Goal: Information Seeking & Learning: Learn about a topic

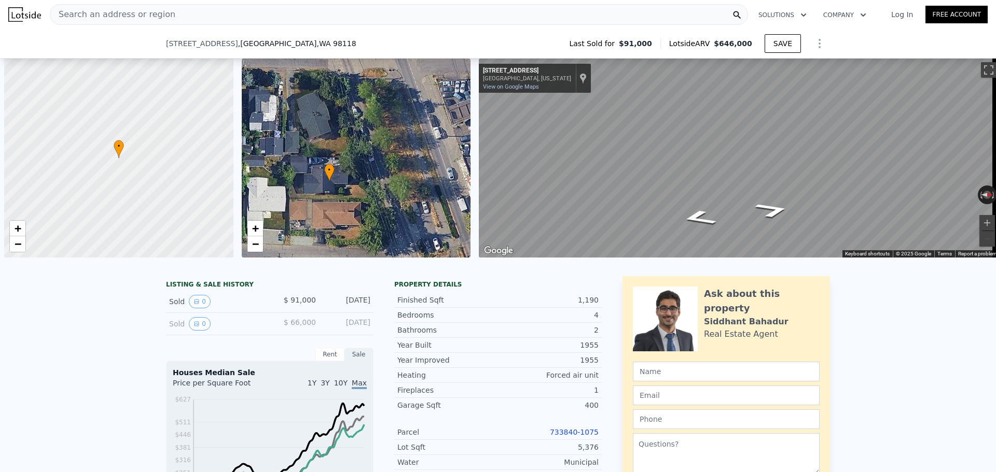
scroll to position [0, 987]
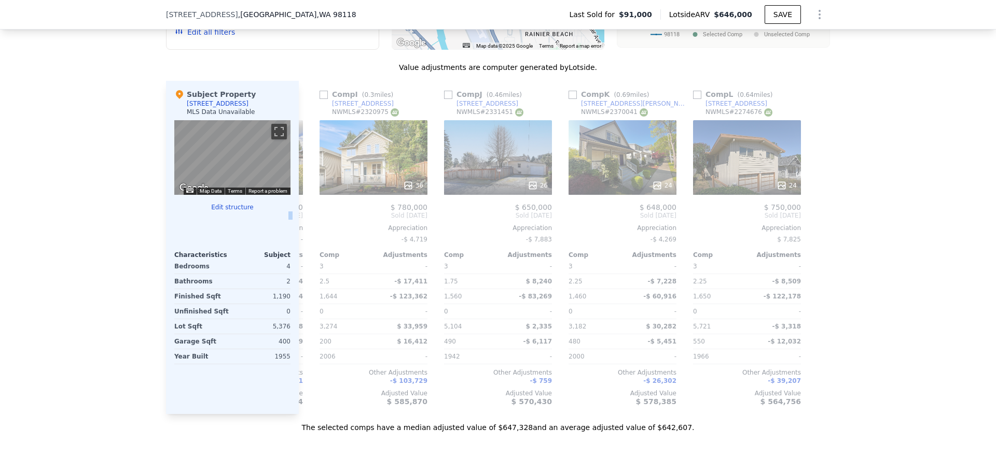
drag, startPoint x: 87, startPoint y: 228, endPoint x: 88, endPoint y: 222, distance: 5.8
click at [88, 223] on div "We found 12 sales that match your search Filters Map Prices Modify Comp Filters…" at bounding box center [498, 141] width 996 height 584
drag, startPoint x: 88, startPoint y: 222, endPoint x: 83, endPoint y: 189, distance: 32.9
click at [78, 175] on div "We found 12 sales that match your search Filters Map Prices Modify Comp Filters…" at bounding box center [498, 141] width 996 height 584
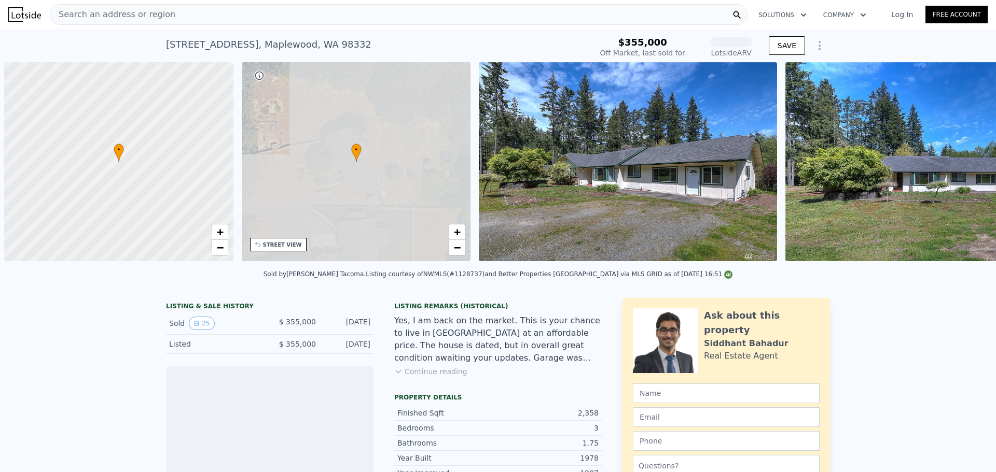
scroll to position [0, 4]
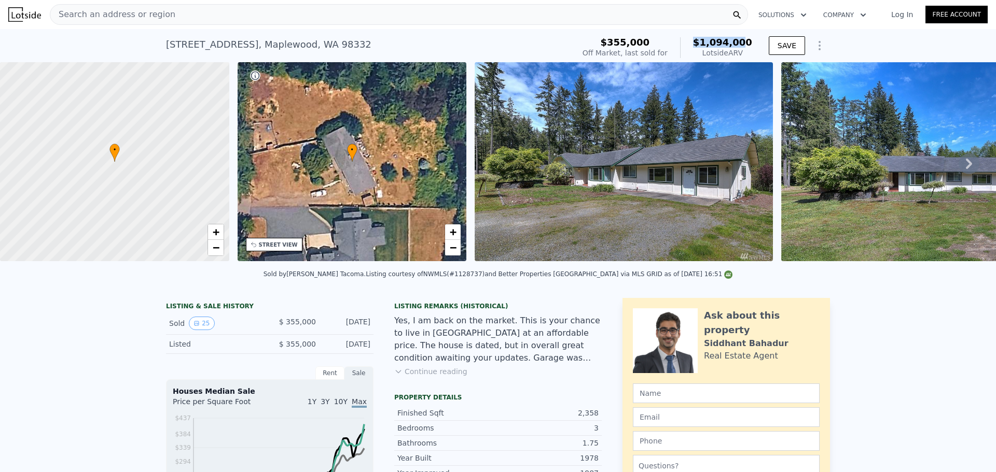
drag, startPoint x: 748, startPoint y: 41, endPoint x: 689, endPoint y: 43, distance: 58.6
click at [689, 43] on div "$1,094,000 Lotside ARV" at bounding box center [716, 47] width 72 height 21
drag, startPoint x: 542, startPoint y: 41, endPoint x: 532, endPoint y: 58, distance: 20.0
click at [542, 41] on div "12815 Peacock Hill Ave NW , Maplewood , WA 98332 Sold Jul 2017 for $355k (~ARV …" at bounding box center [368, 47] width 404 height 29
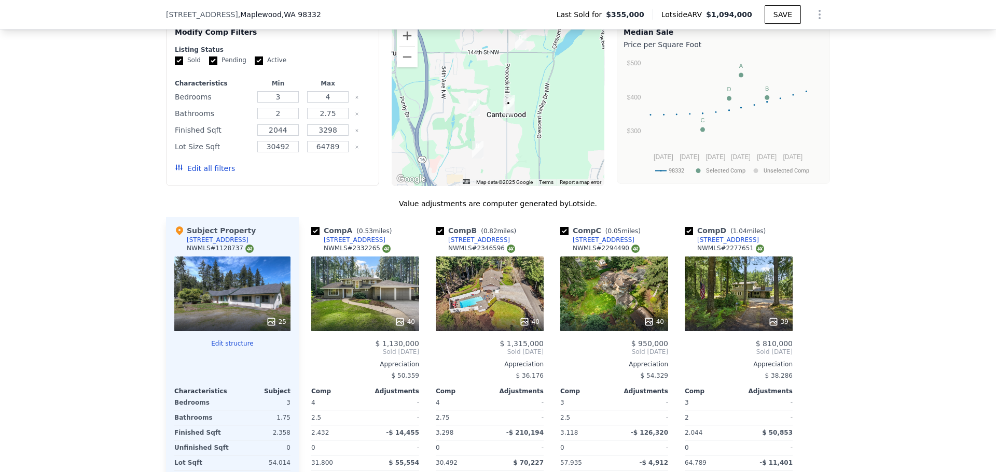
scroll to position [1206, 0]
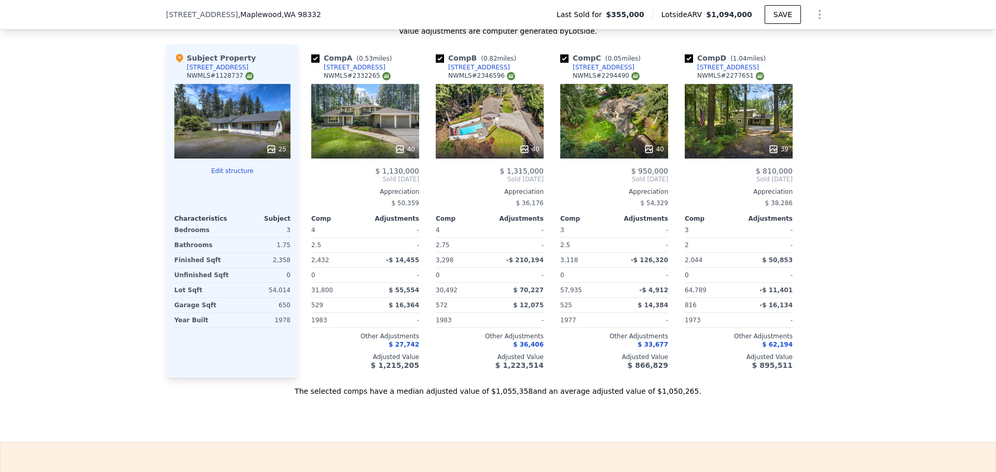
click at [344, 121] on div "40" at bounding box center [365, 121] width 108 height 75
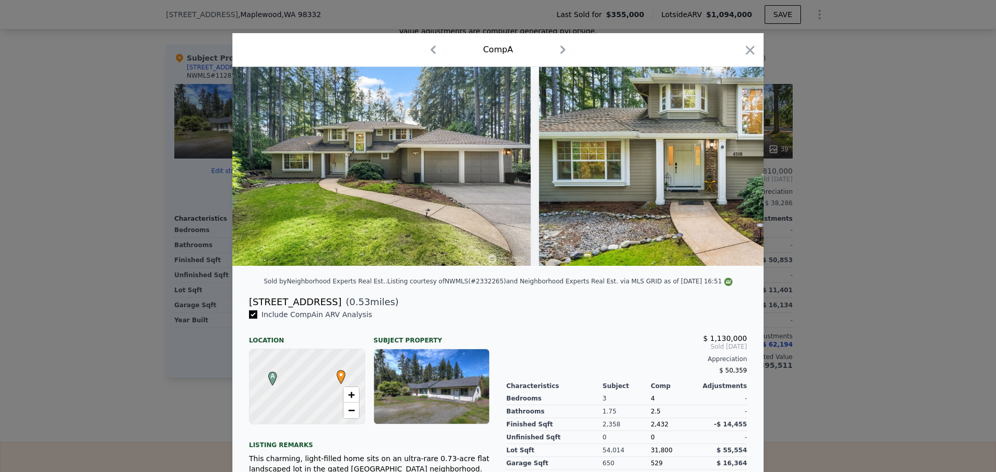
click at [128, 174] on div at bounding box center [498, 236] width 996 height 472
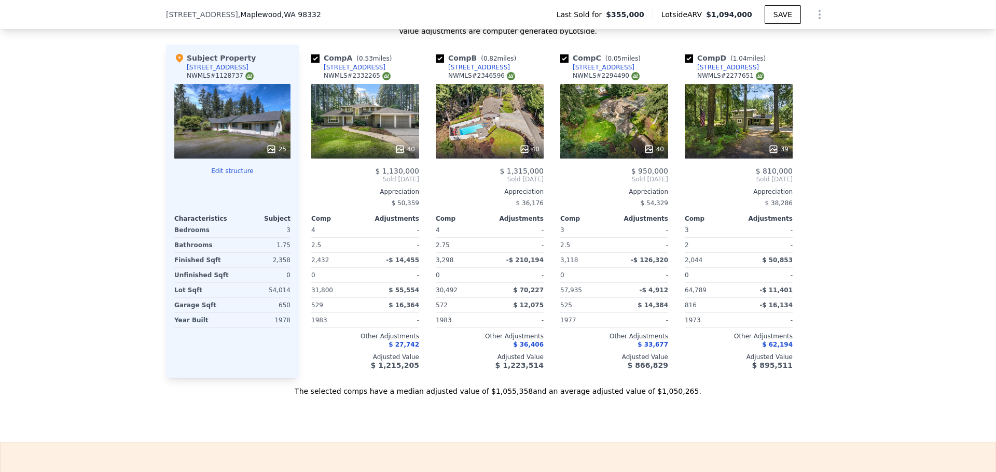
click at [744, 135] on div "39" at bounding box center [738, 121] width 108 height 75
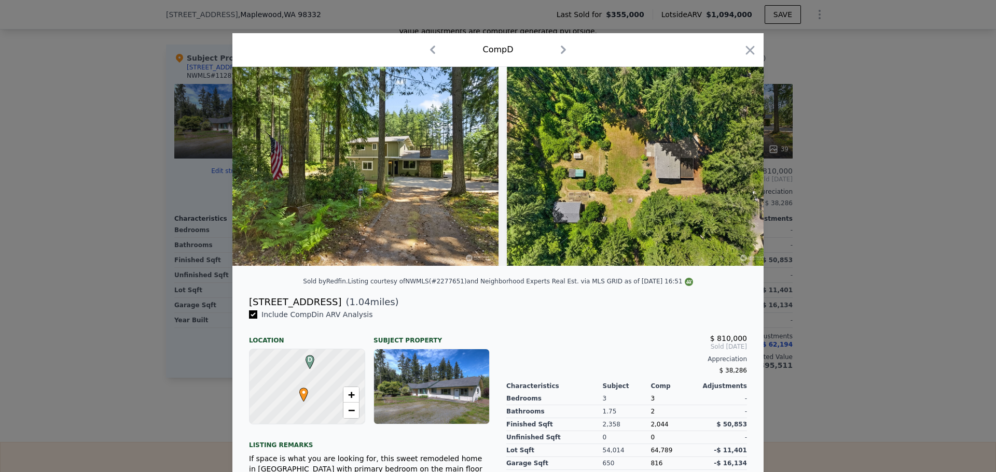
click at [124, 200] on div at bounding box center [498, 236] width 996 height 472
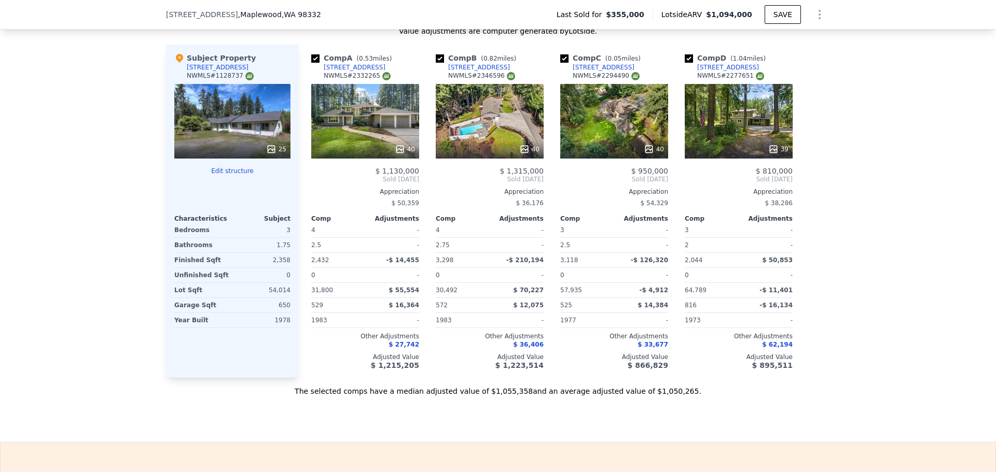
click at [725, 119] on div "39" at bounding box center [738, 121] width 108 height 75
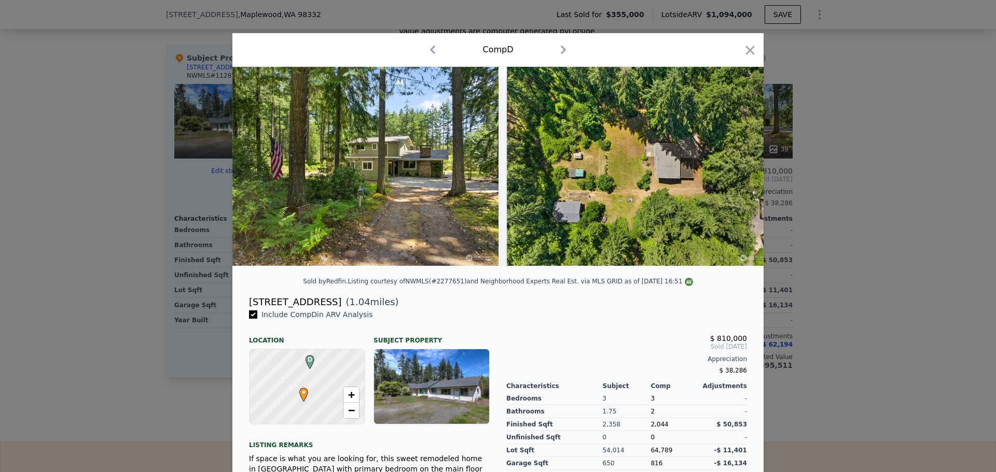
click at [100, 188] on div at bounding box center [498, 236] width 996 height 472
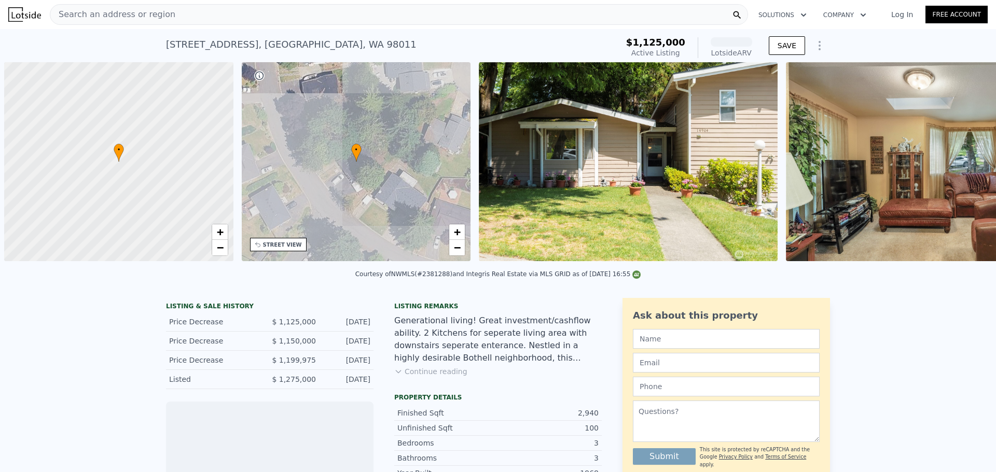
scroll to position [0, 4]
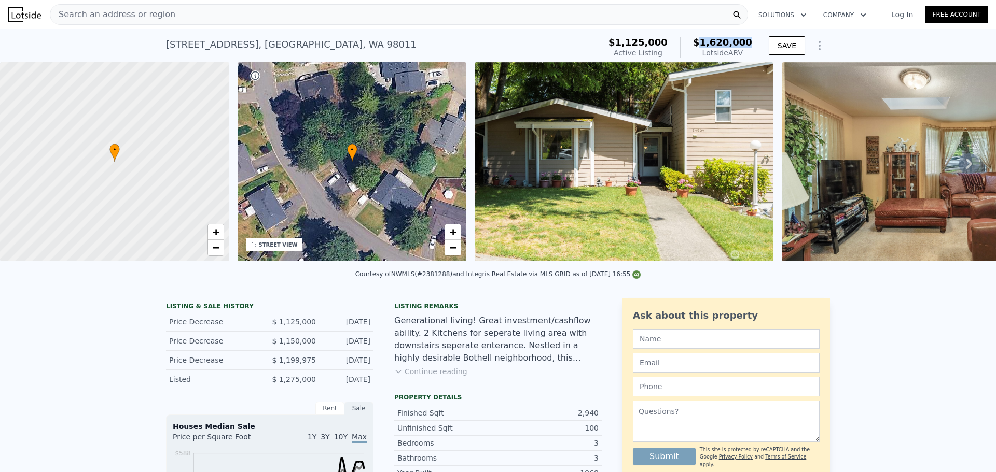
drag, startPoint x: 712, startPoint y: 46, endPoint x: 533, endPoint y: 59, distance: 179.4
click at [726, 49] on div "$1,620,000 Lotside ARV" at bounding box center [716, 47] width 72 height 21
click at [501, 47] on div "14904 108th Pl NE , King County , WA 98011 Active at $1.125m (~ARV $1.620m )" at bounding box center [381, 47] width 430 height 29
drag, startPoint x: 626, startPoint y: 39, endPoint x: 680, endPoint y: 47, distance: 54.4
click at [679, 47] on div "$1,125,000 Active Listing $1,620,000 Lotside ARV" at bounding box center [680, 47] width 152 height 29
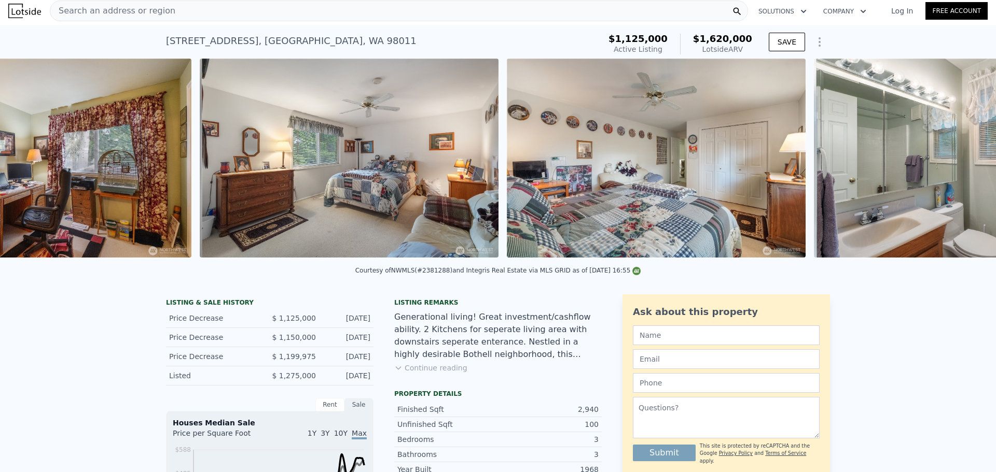
scroll to position [0, 3852]
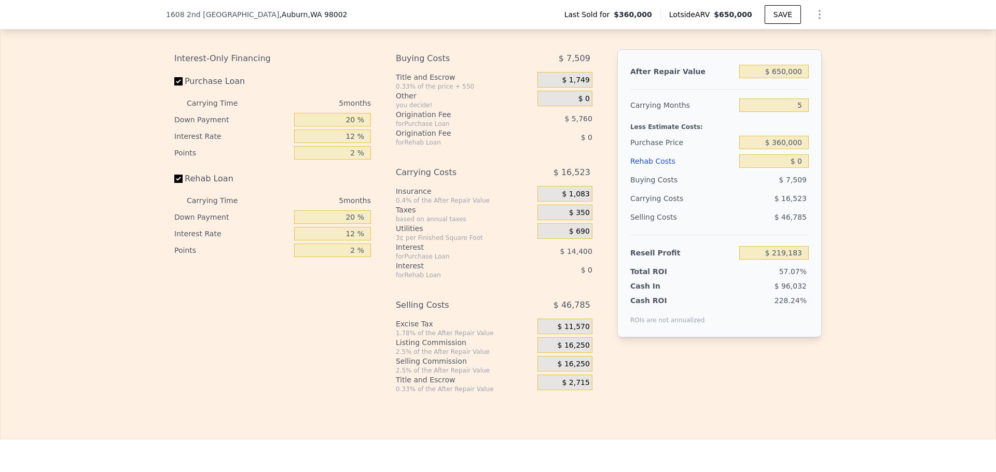
scroll to position [1552, 0]
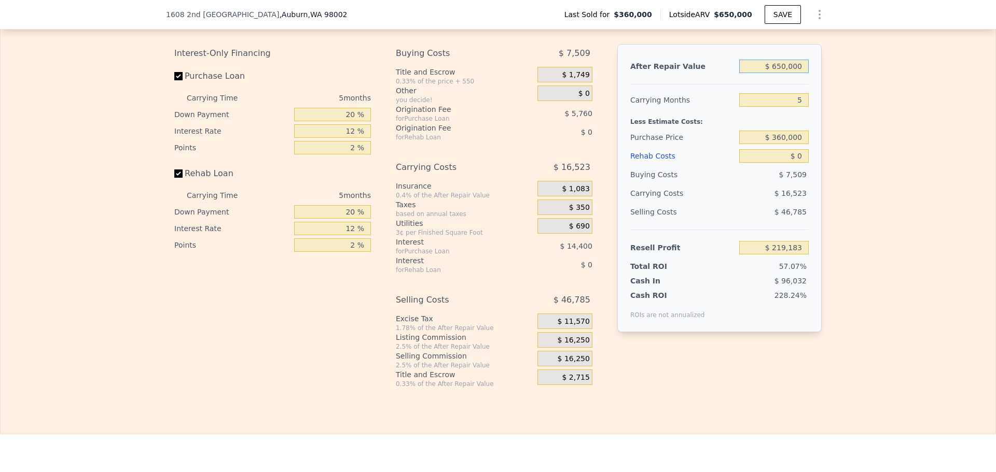
click at [790, 71] on input "$ 650,000" at bounding box center [773, 66] width 69 height 13
type input "$ 6"
type input "-$ 383,493"
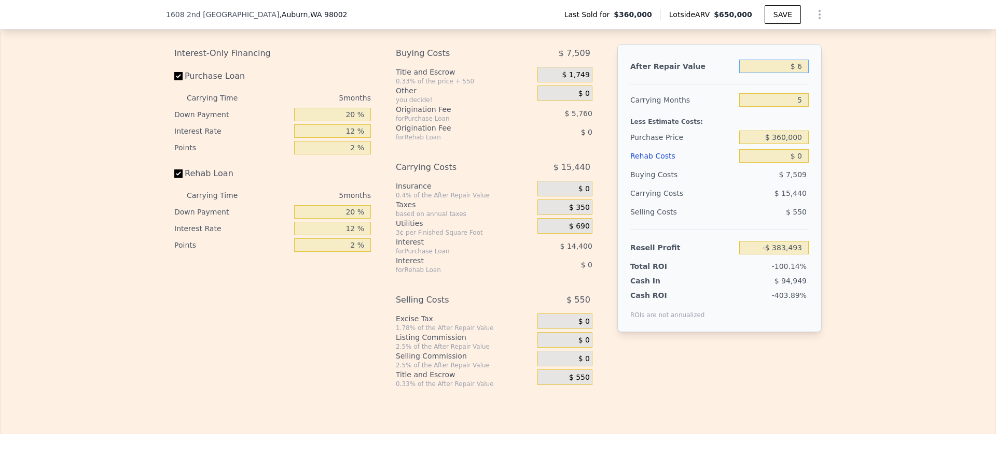
type input "$ 64"
type input "-$ 383,440"
type input "$ 64,500"
type input "-$ 382,900"
type input "$ 645,000"
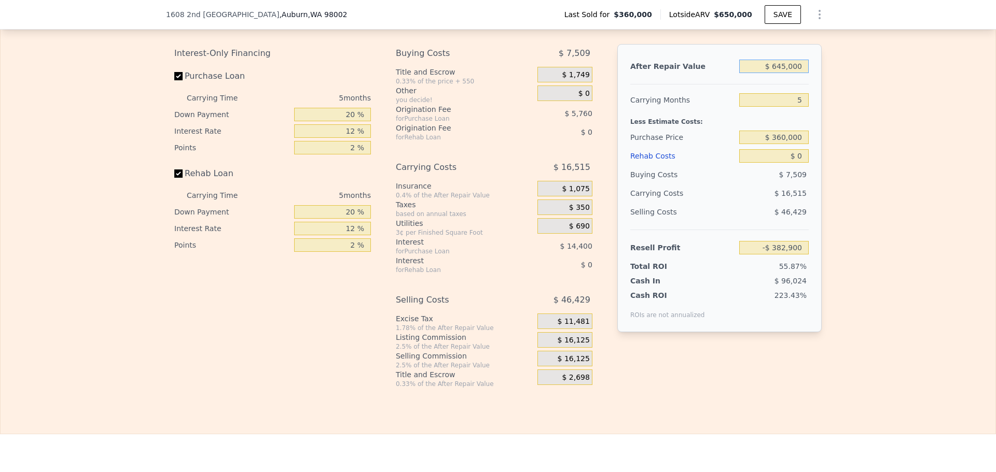
type input "$ 214,547"
type input "$ 645,000"
click at [798, 107] on input "5" at bounding box center [773, 99] width 69 height 13
type input "3"
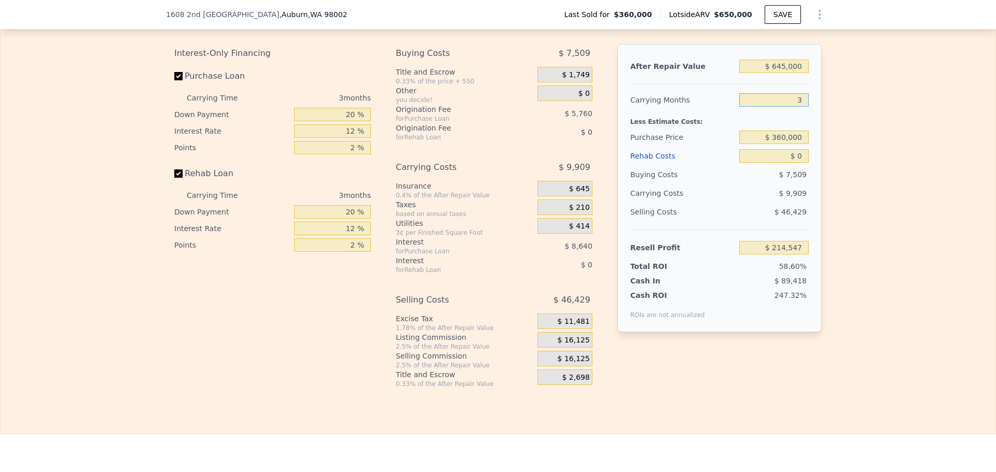
type input "$ 221,153"
click at [796, 106] on input "3" at bounding box center [773, 99] width 69 height 13
type input "4"
type input "$ 217,850"
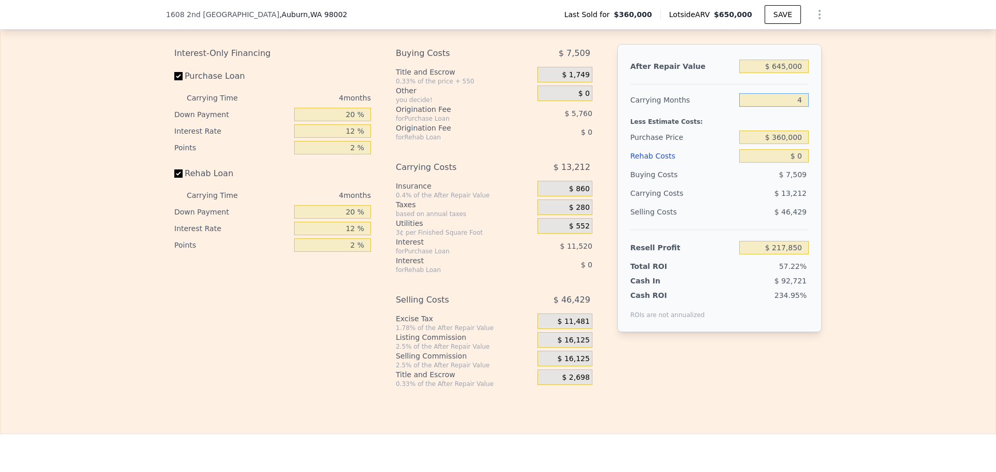
type input "4"
click at [796, 139] on input "$ 360,000" at bounding box center [773, 137] width 69 height 13
click at [794, 163] on input "$ 0" at bounding box center [773, 155] width 69 height 13
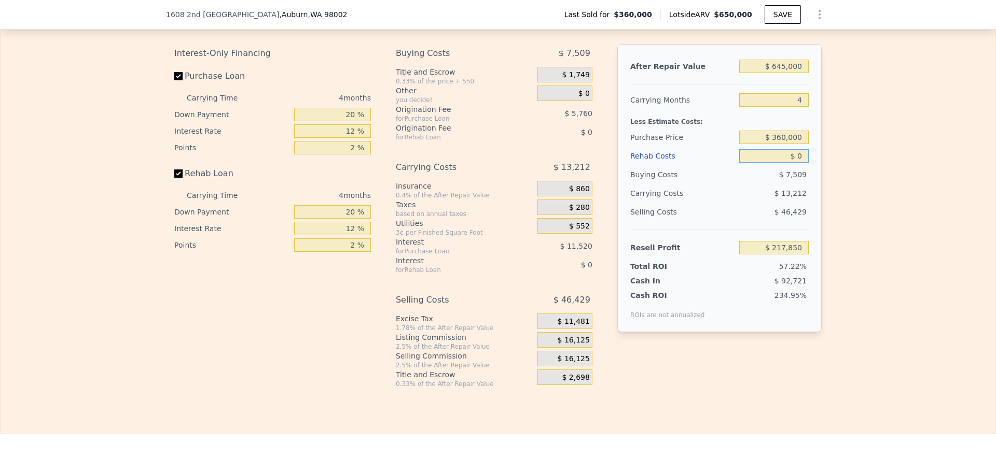
click at [794, 163] on input "$ 0" at bounding box center [773, 155] width 69 height 13
type input "$ 11"
type input "$ 217,839"
type input "$ 115"
type input "$ 217,729"
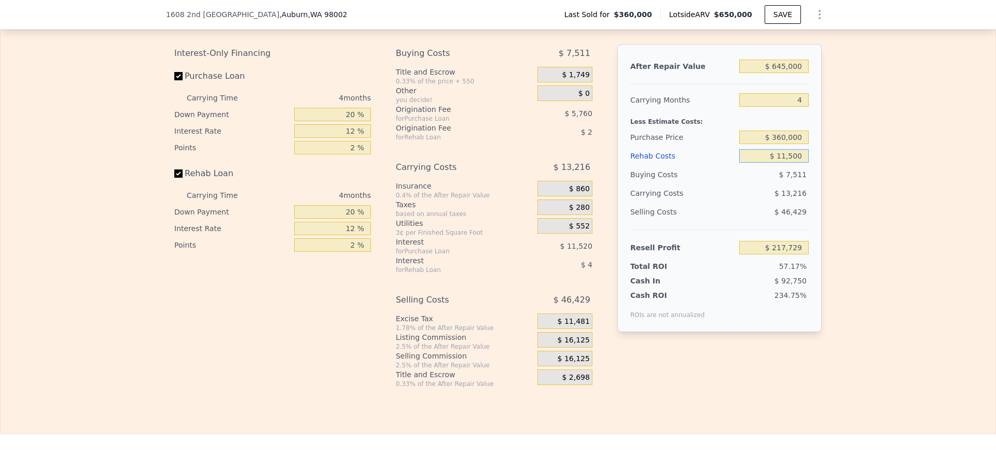
type input "$ 115,000"
type input "$ 97,330"
type input "$ 115,000"
click at [574, 345] on span "$ 16,125" at bounding box center [573, 340] width 32 height 9
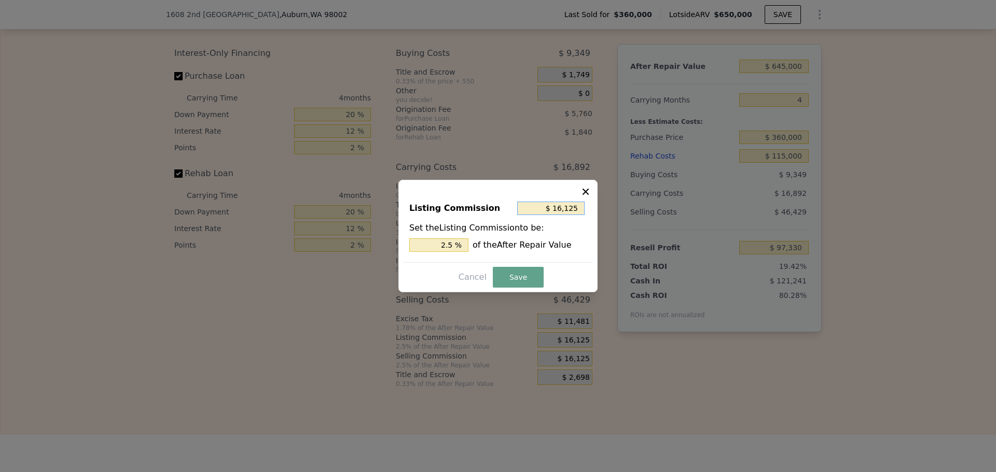
click at [572, 211] on input "$ 16,125" at bounding box center [550, 208] width 67 height 13
type input "$ 1"
type input "0.000 %"
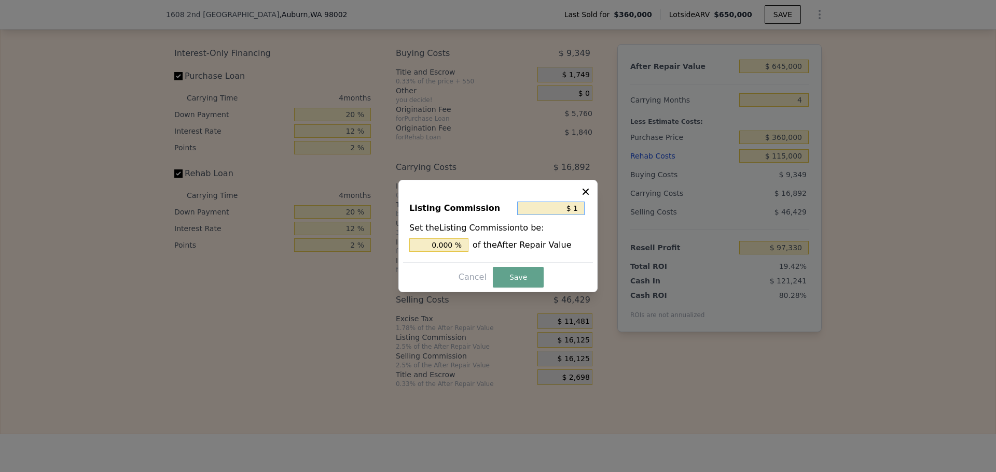
type input "$ 10"
type input "0.002 %"
type input "$ 100"
type input "0.016 %"
type input "$ 1,000"
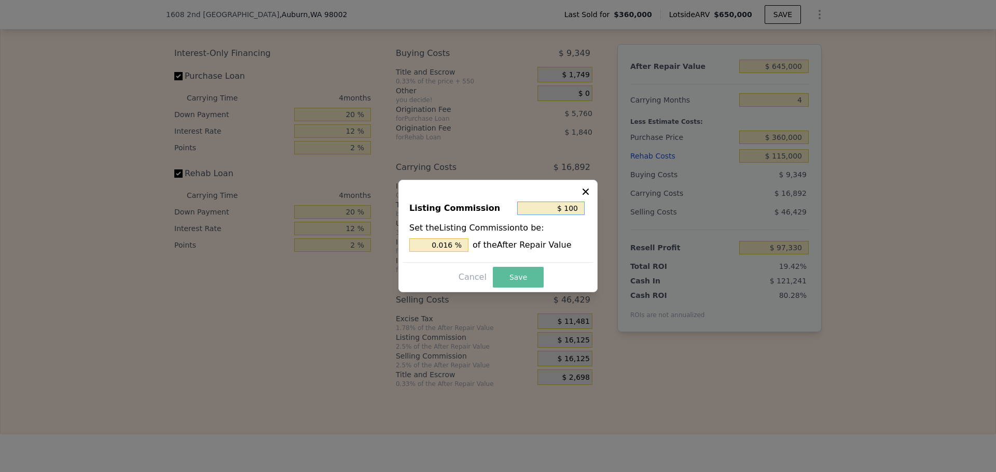
type input "0.155 %"
type input "$ 1,000"
click at [530, 279] on button "Save" at bounding box center [518, 277] width 51 height 21
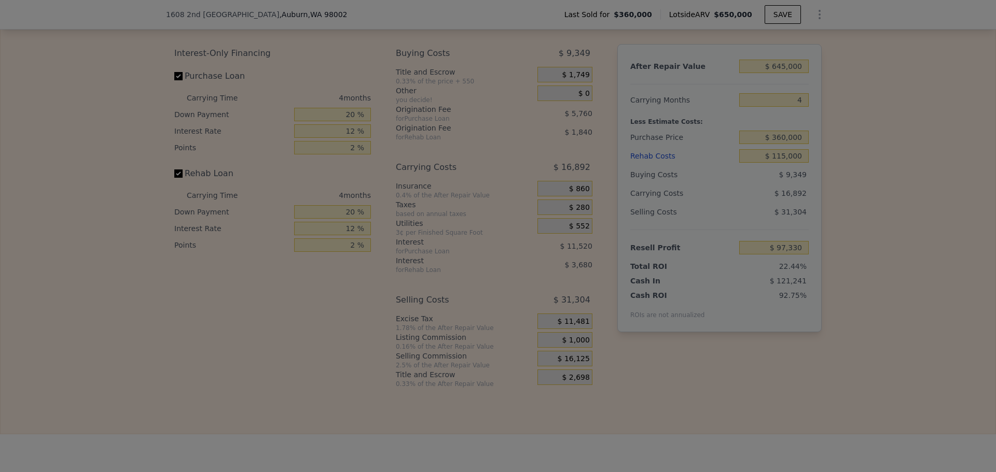
type input "$ 112,455"
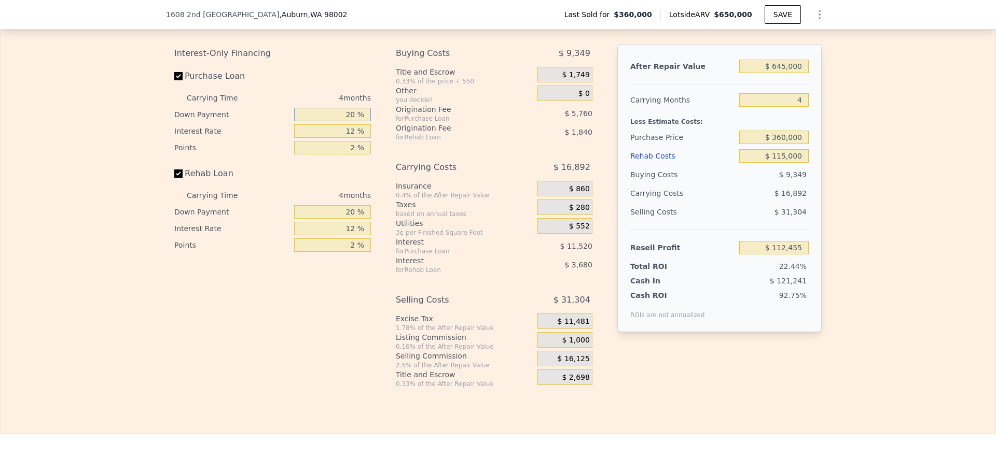
click at [348, 120] on input "20 %" at bounding box center [332, 114] width 77 height 13
type input "1 %"
type input "$ 108,351"
type input "10 %"
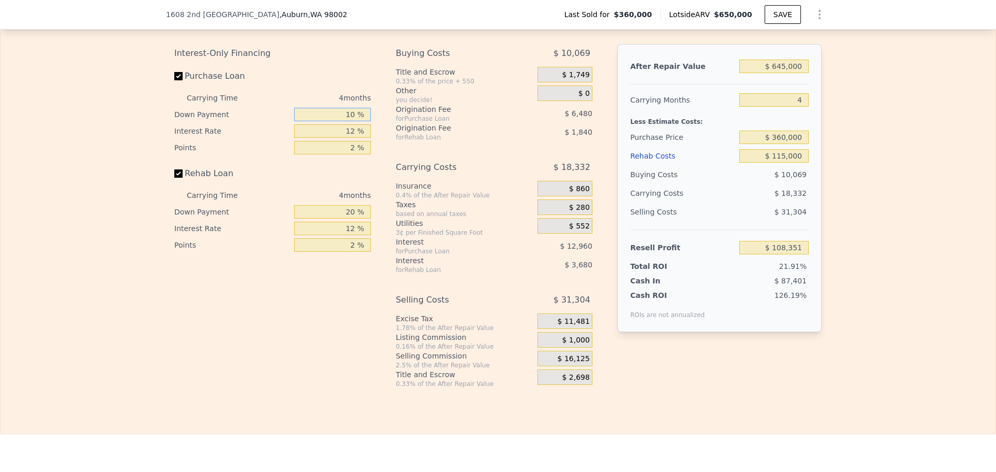
type input "$ 110,295"
type input "10 %"
click at [342, 152] on input "2 %" at bounding box center [332, 147] width 77 height 13
type input "1 %"
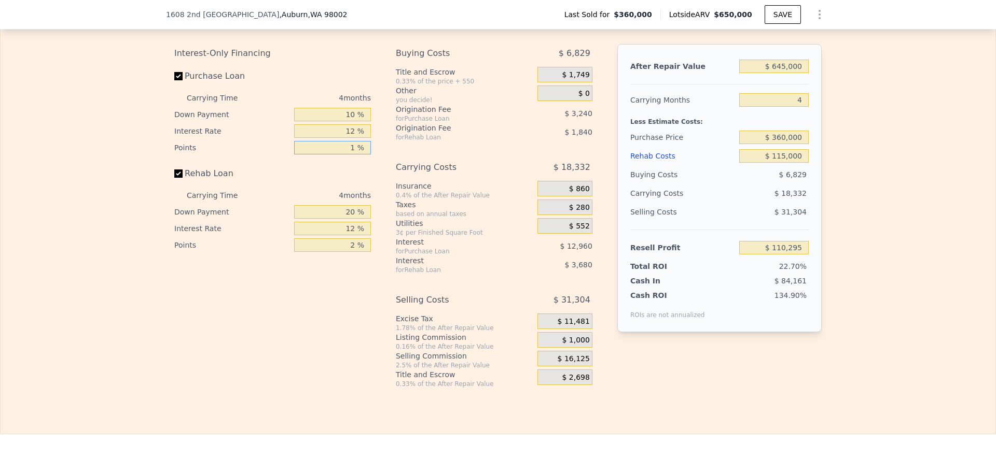
type input "$ 113,535"
type input "1 %"
click at [346, 138] on input "12 %" at bounding box center [332, 130] width 77 height 13
type input "1 %"
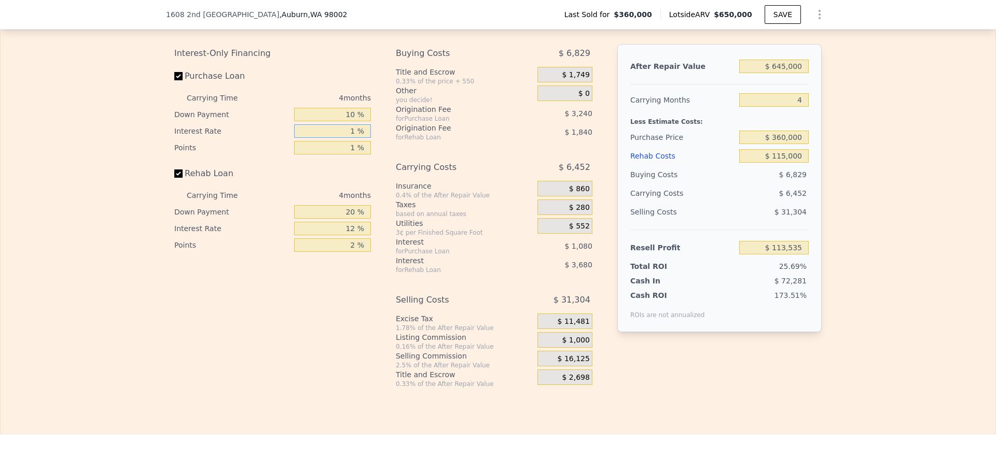
type input "$ 125,415"
type input "10 %"
type input "$ 115,695"
type input "10 %"
click at [345, 249] on input "2 %" at bounding box center [332, 245] width 77 height 13
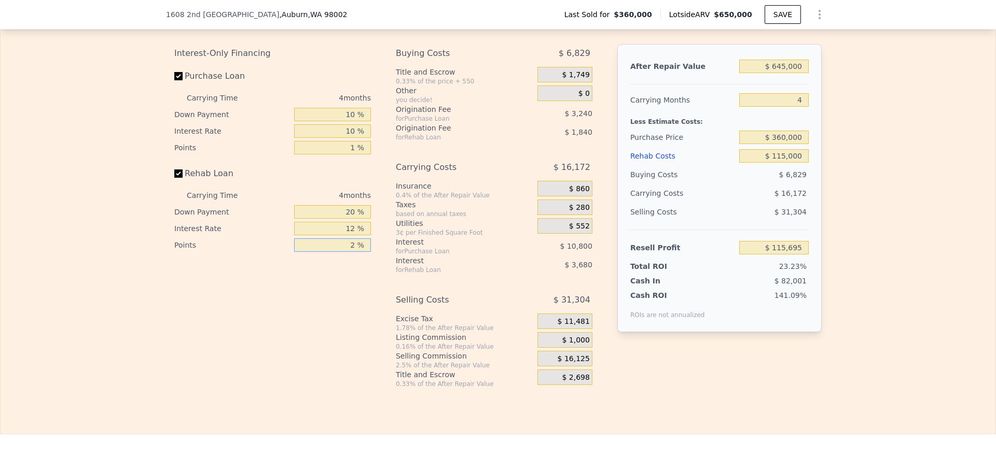
click at [345, 249] on input "2 %" at bounding box center [332, 245] width 77 height 13
type input "1 %"
type input "$ 116,615"
type input "1 %"
click at [341, 234] on input "12 %" at bounding box center [332, 228] width 77 height 13
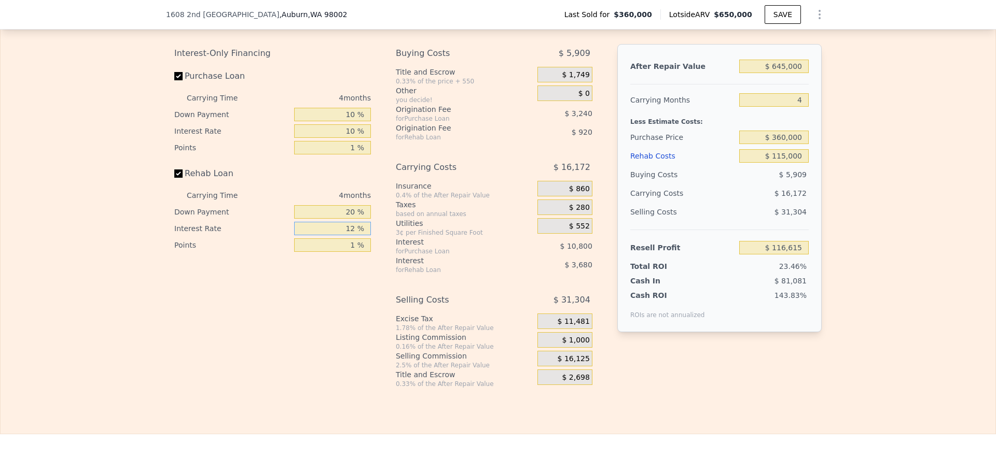
click at [341, 234] on input "12 %" at bounding box center [332, 228] width 77 height 13
type input "1 %"
type input "$ 119,987"
type input "-1 %"
type input "$ 120,603"
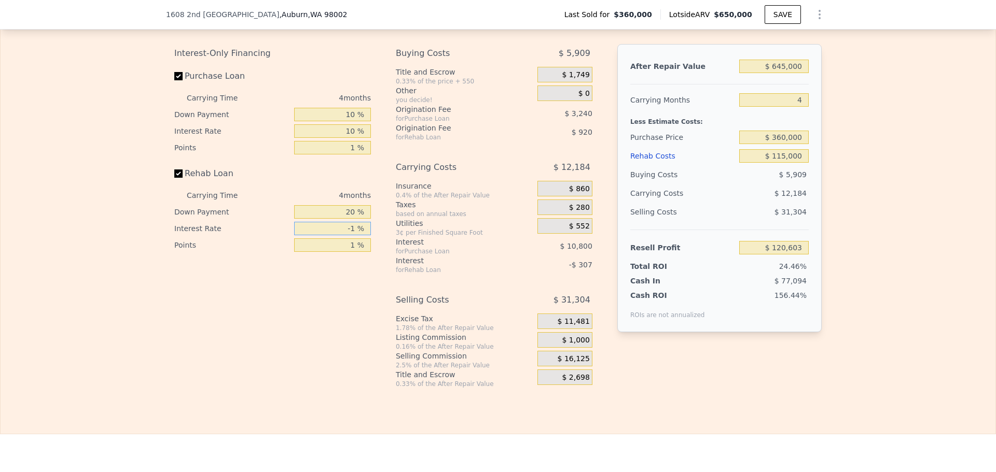
type input "-1 %"
click at [344, 216] on input "20 %" at bounding box center [332, 211] width 77 height 13
type input "1 %"
type input "$ 120,456"
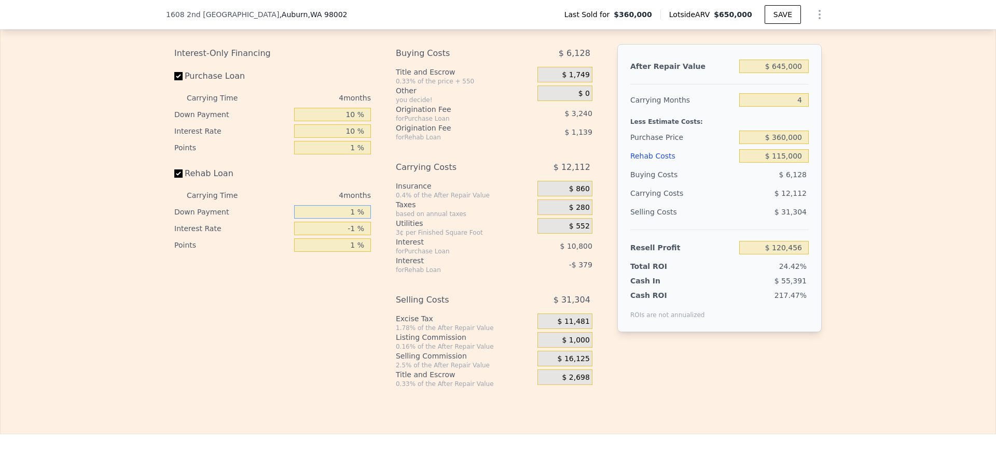
type input "10 %"
type input "$ 120,524"
type input "10 %"
click at [350, 235] on input "-1 %" at bounding box center [332, 228] width 77 height 13
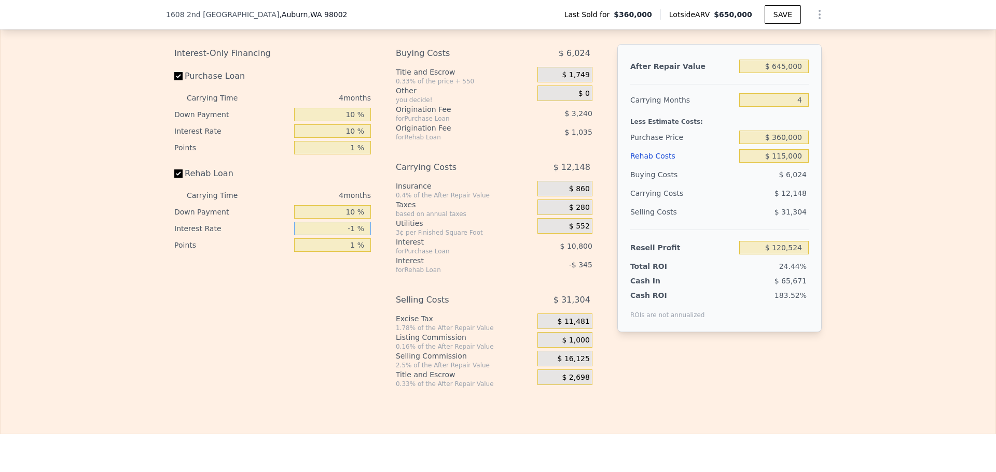
click at [350, 235] on input "-1 %" at bounding box center [332, 228] width 77 height 13
type input "1 %"
type input "$ 119,836"
type input "10 %"
type input "$ 116,728"
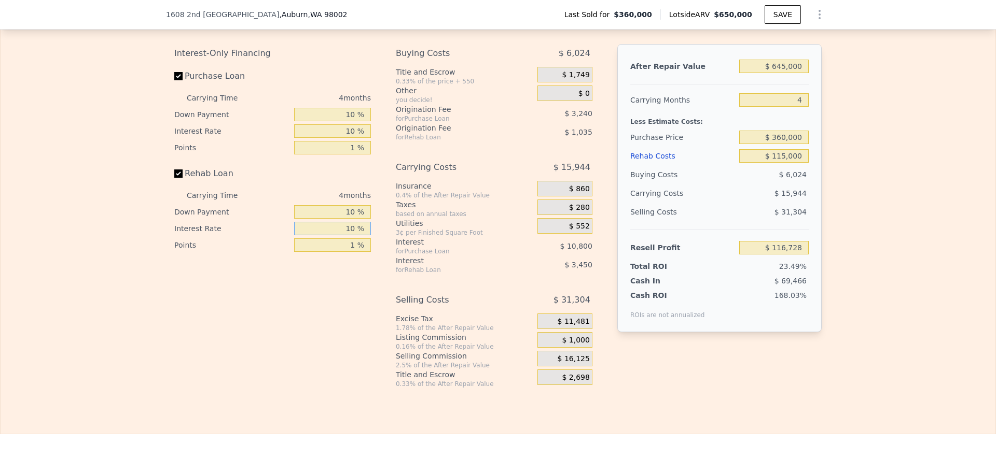
type input "10 %"
drag, startPoint x: 161, startPoint y: 13, endPoint x: 303, endPoint y: 15, distance: 142.6
click at [303, 15] on div "1608 2nd St NE , Auburn , WA 98002 Last Sold for $360,000 Lotside ARV $650,000 …" at bounding box center [498, 15] width 996 height 30
copy div "1608 2nd St NE , Auburn , WA 98002"
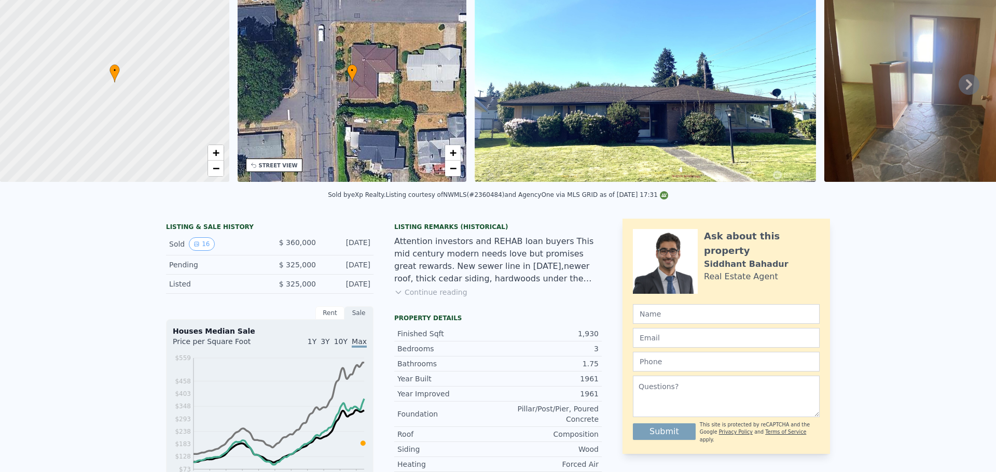
scroll to position [0, 0]
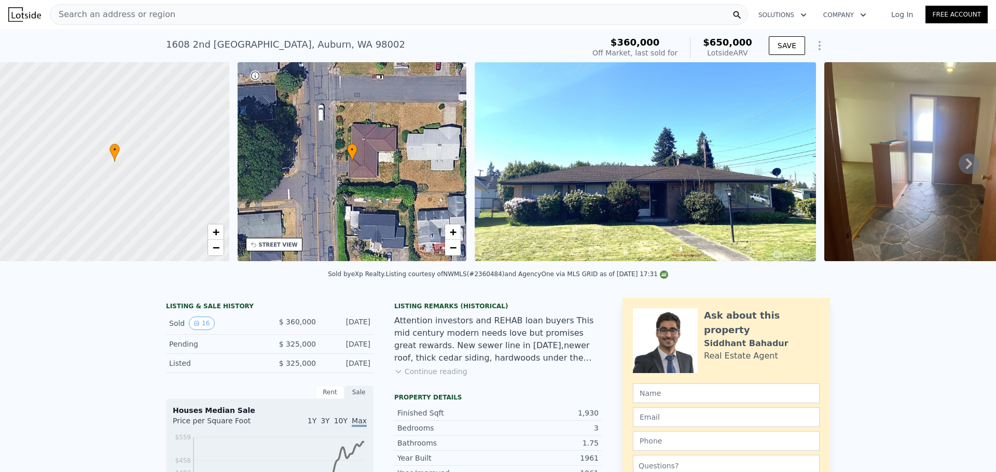
type input "$ 650,000"
type input "5"
type input "$ 0"
type input "$ 219,183"
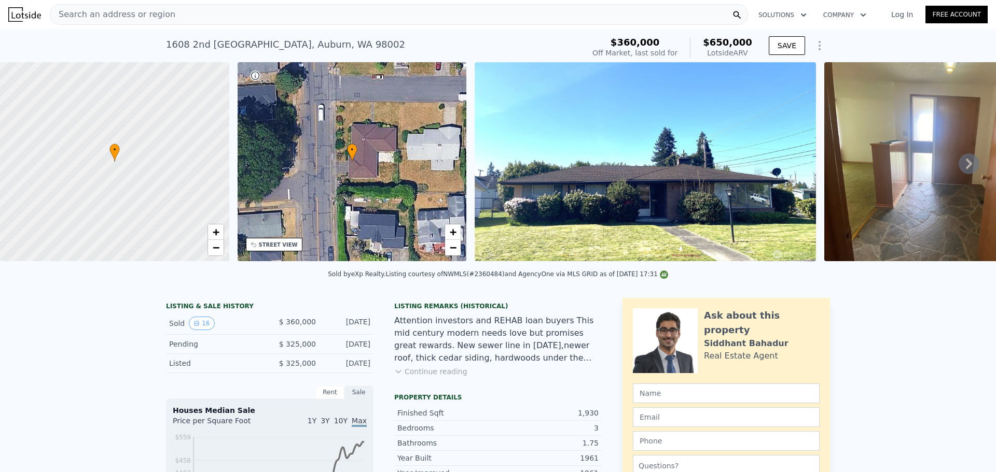
click at [174, 12] on div "Search an address or region" at bounding box center [399, 14] width 698 height 21
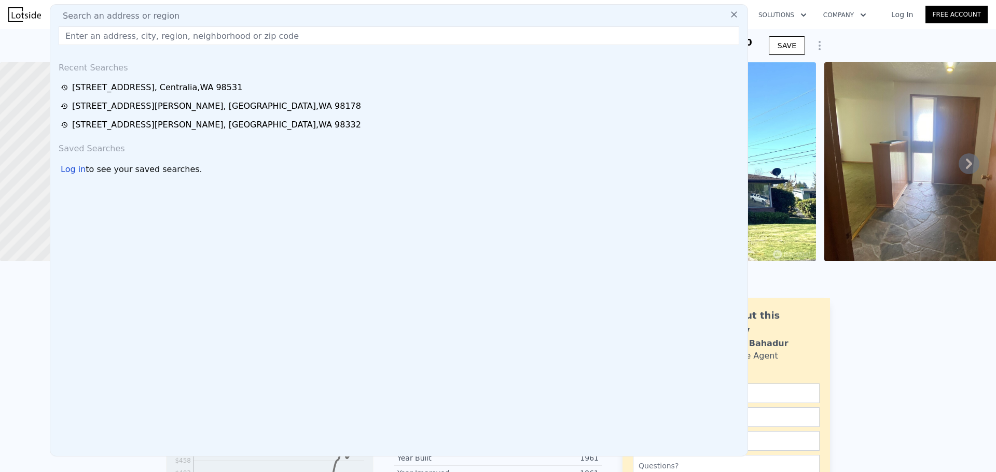
click at [138, 27] on input "text" at bounding box center [399, 35] width 680 height 19
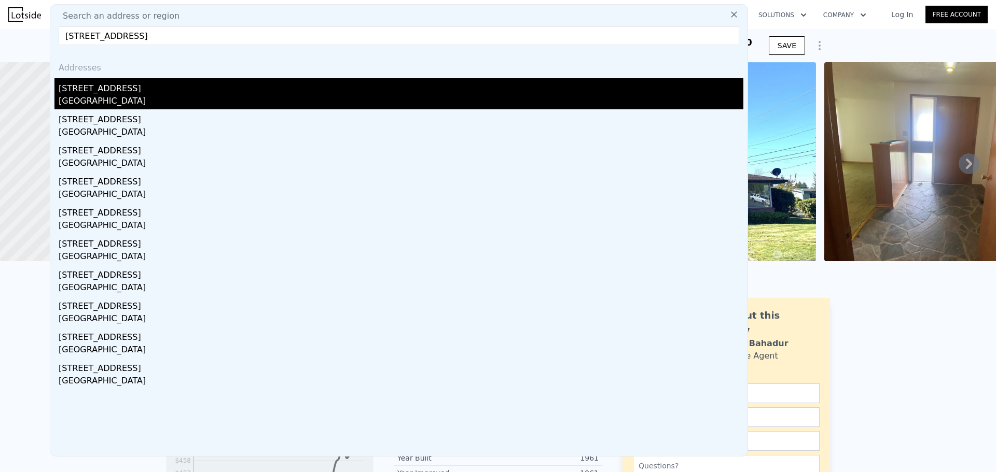
type input "20324 86th Avenue Ct E, Spanaway, WA 98387"
click at [156, 102] on div "Spanaway, WA 98387" at bounding box center [401, 102] width 684 height 15
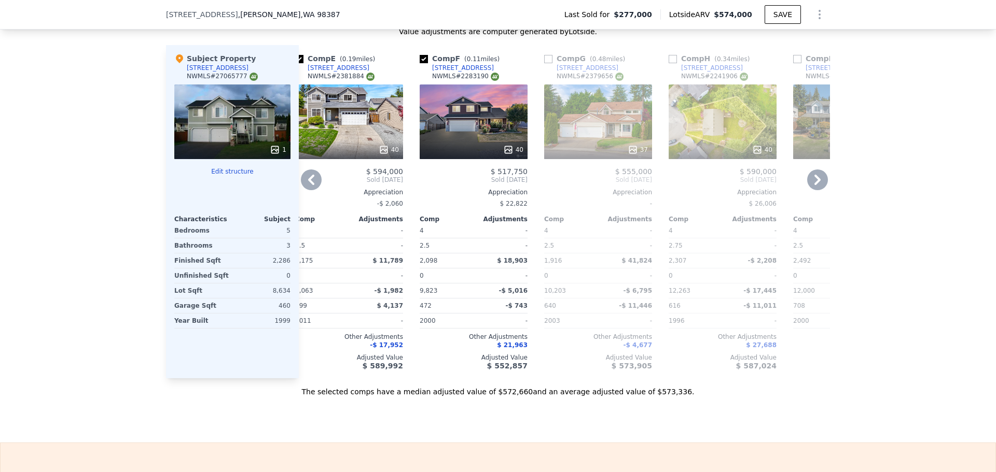
scroll to position [0, 498]
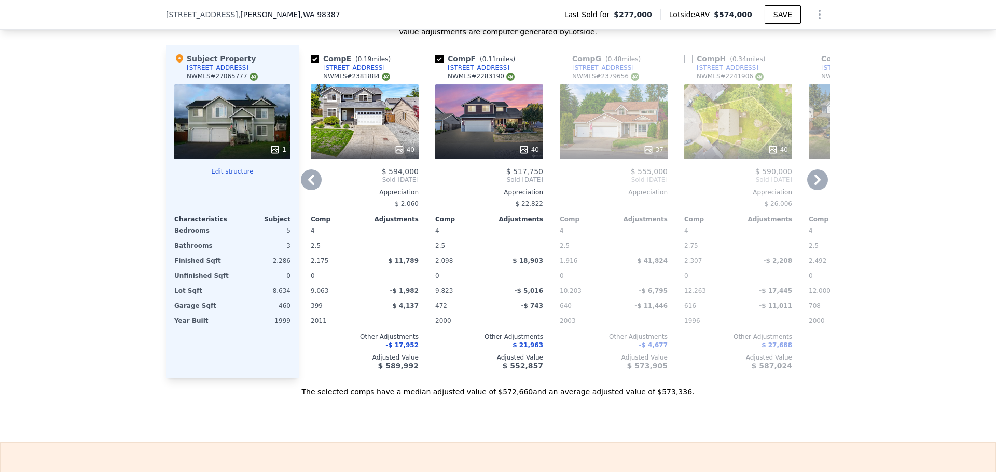
click at [374, 138] on div "40" at bounding box center [365, 122] width 108 height 75
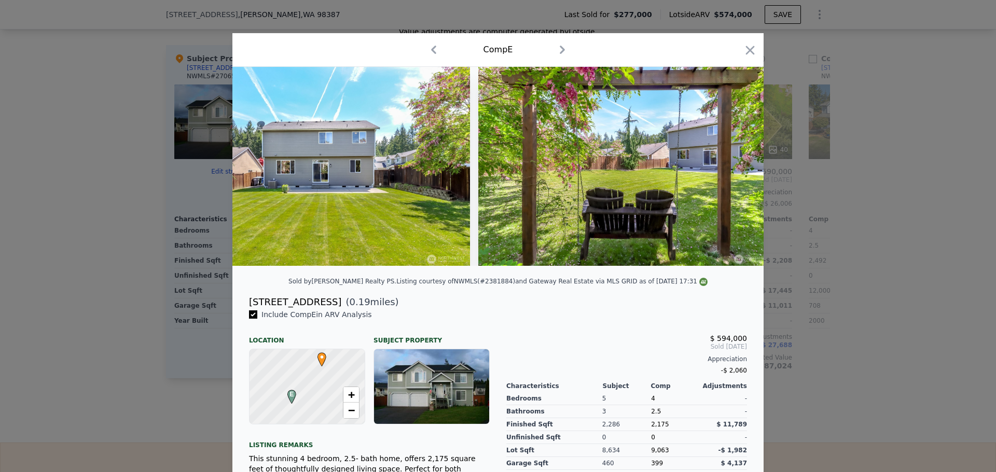
scroll to position [0, 9854]
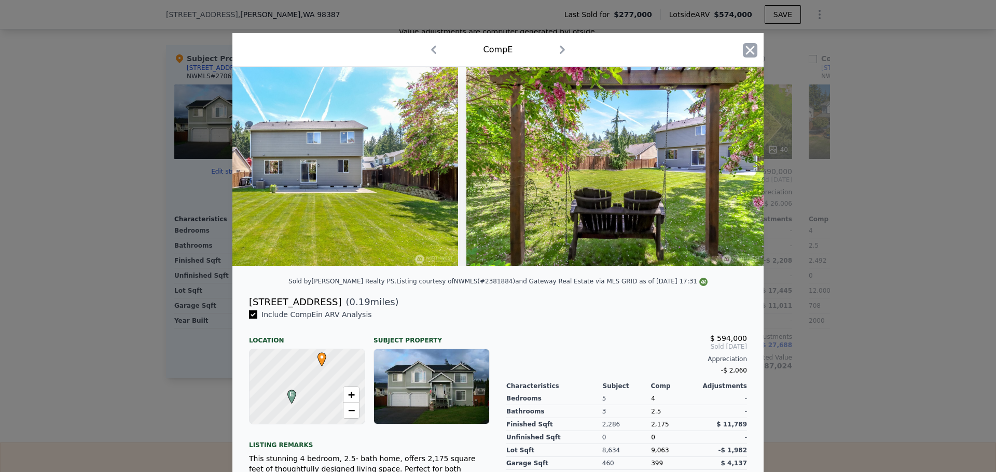
click at [753, 50] on icon "button" at bounding box center [749, 50] width 15 height 15
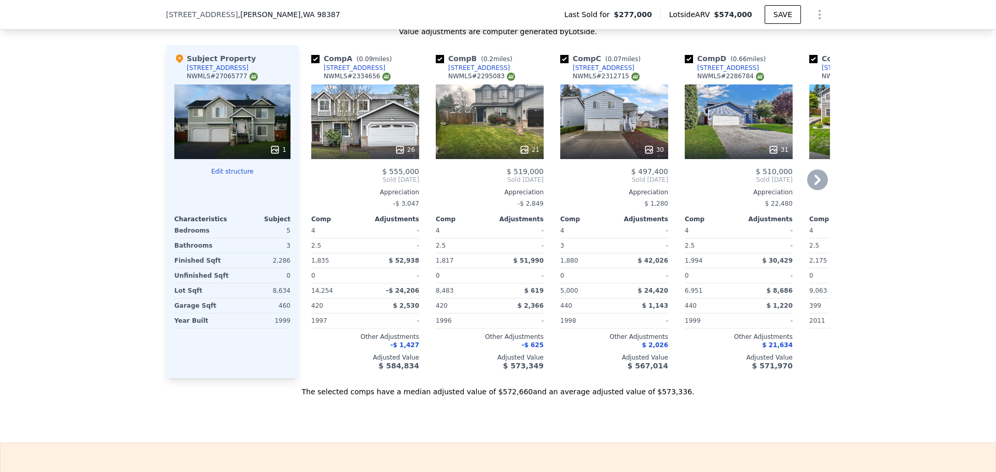
click at [393, 140] on div "26" at bounding box center [365, 122] width 108 height 75
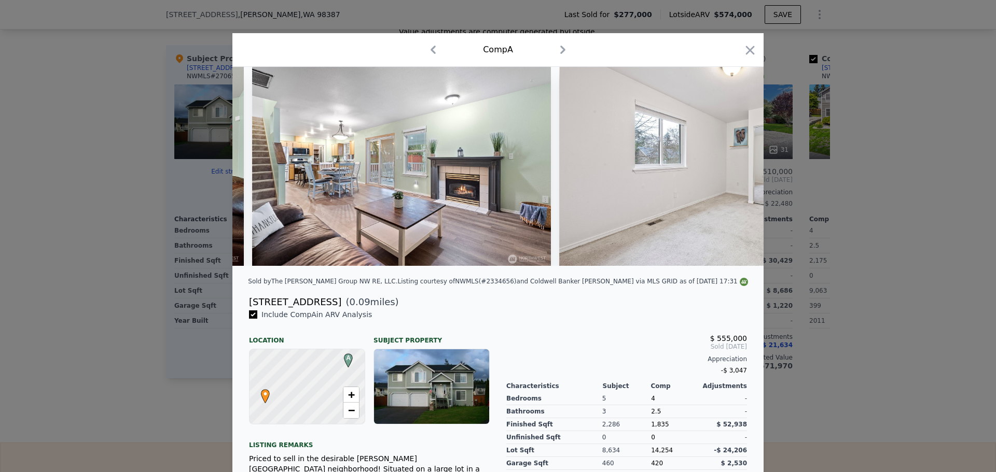
scroll to position [0, 6200]
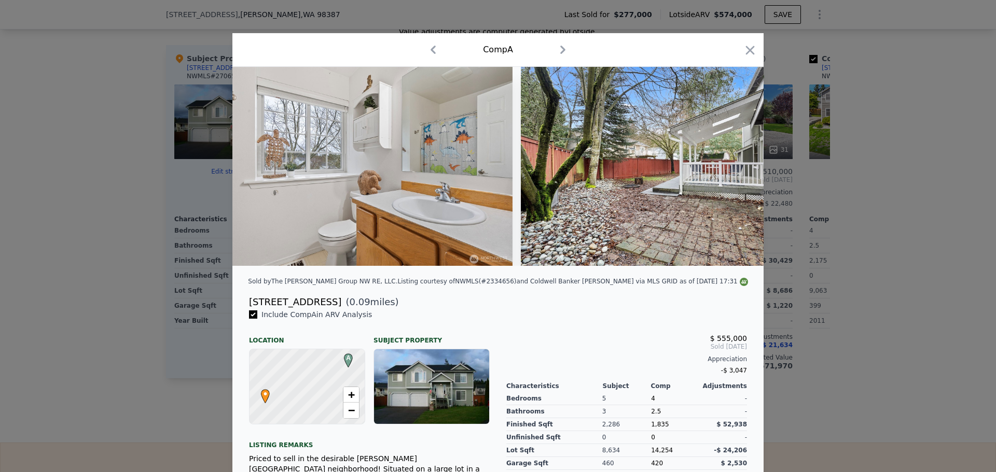
click at [751, 53] on icon "button" at bounding box center [749, 50] width 15 height 15
click at [748, 53] on div "Comp D ( 0.66 miles) 19507 79th Avenue Ct E NWMLS # 2286784 31 $ 510,000 Sold O…" at bounding box center [738, 211] width 116 height 333
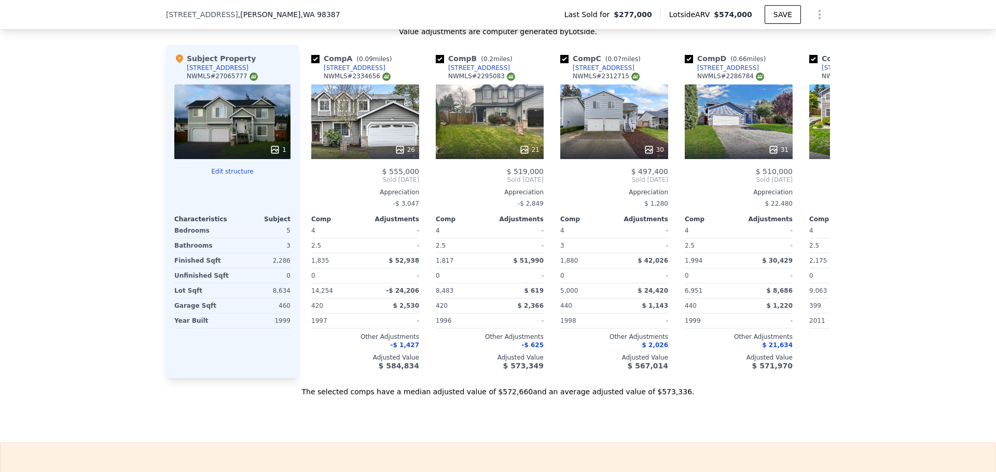
click at [247, 14] on span ", Graham , WA 98387" at bounding box center [289, 14] width 102 height 10
click at [327, 18] on div "20324 86th Avenue Ct E , Graham , WA 98387 Last Sold for $277,000 Lotside ARV $…" at bounding box center [498, 14] width 664 height 29
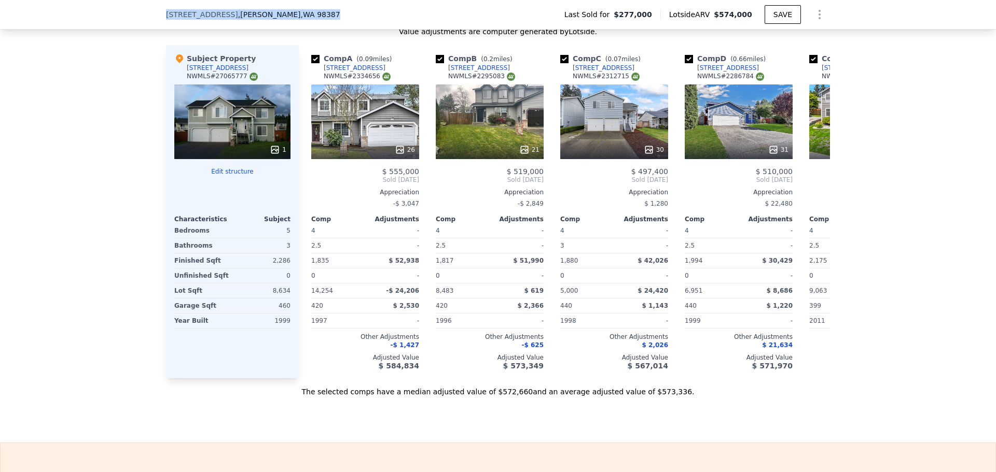
drag, startPoint x: 297, startPoint y: 16, endPoint x: 131, endPoint y: 21, distance: 166.5
click at [131, 21] on div "20324 86th Avenue Ct E , Graham , WA 98387 Last Sold for $277,000 Lotside ARV $…" at bounding box center [498, 15] width 996 height 30
copy div "20324 86th Avenue Ct E , Graham , WA 98387"
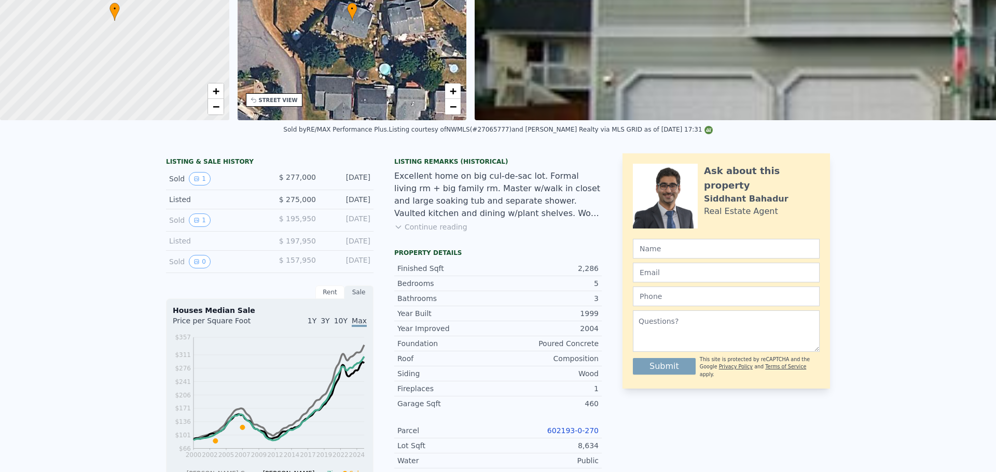
scroll to position [4, 0]
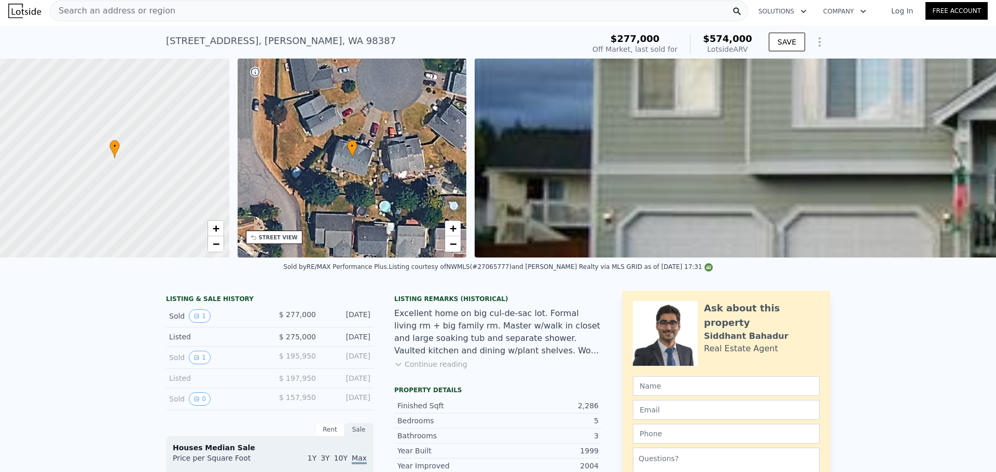
click at [257, 38] on div "20324 86th Avenue Ct E , Graham , WA 98387" at bounding box center [281, 41] width 230 height 15
copy div "20324 86th Avenue Ct E , Graham , WA 98387 Sold Jul 2007 for $277k (~ARV $574k )"
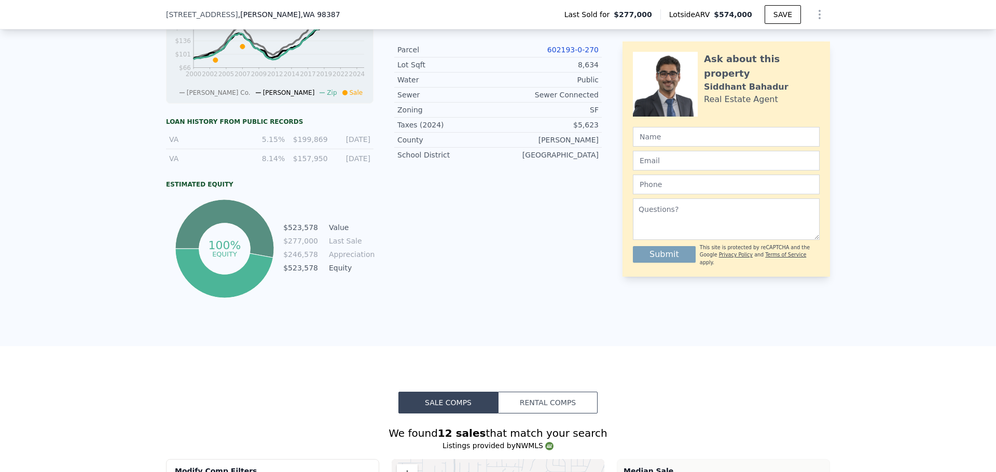
scroll to position [346, 0]
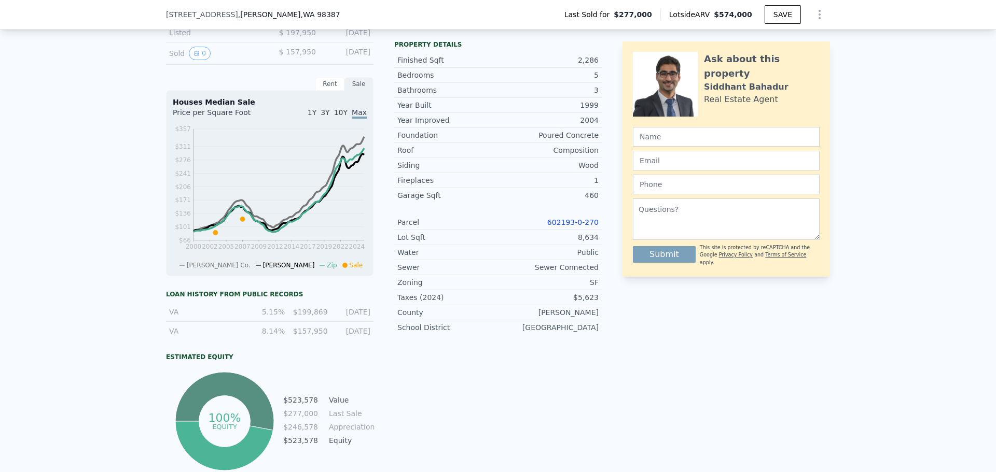
click at [588, 227] on link "602193-0-270" at bounding box center [572, 222] width 51 height 8
